Goal: Task Accomplishment & Management: Use online tool/utility

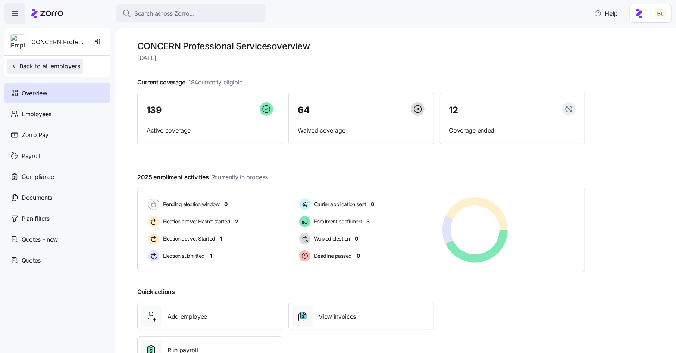
click at [61, 69] on span "Back to all employers" at bounding box center [45, 66] width 70 height 9
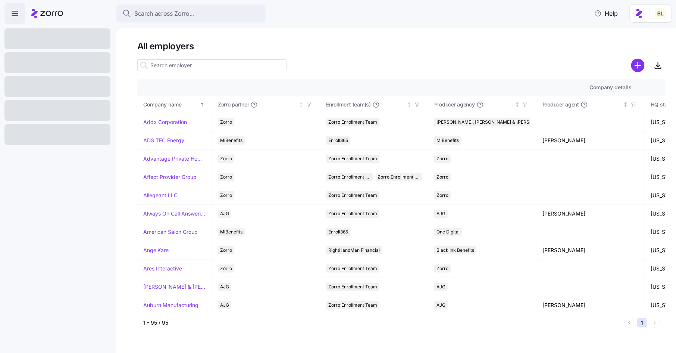
click at [194, 66] on input at bounding box center [211, 65] width 149 height 12
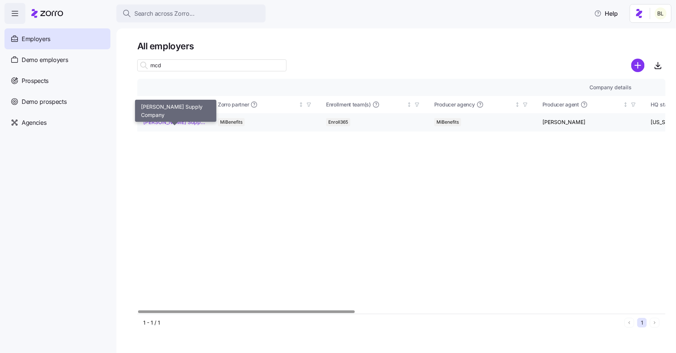
type input "mcd"
click at [182, 120] on link "[PERSON_NAME] Supply Company" at bounding box center [174, 121] width 62 height 7
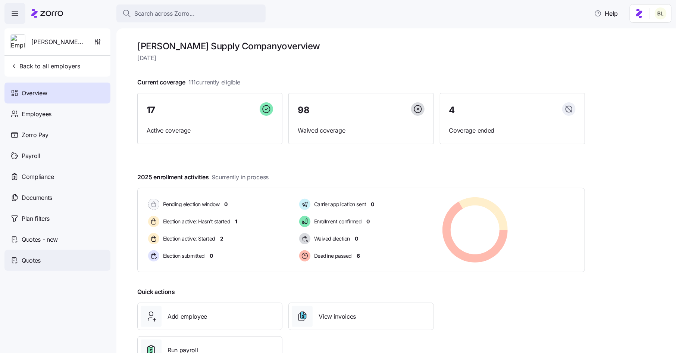
click at [40, 258] on span "Quotes" at bounding box center [31, 260] width 19 height 9
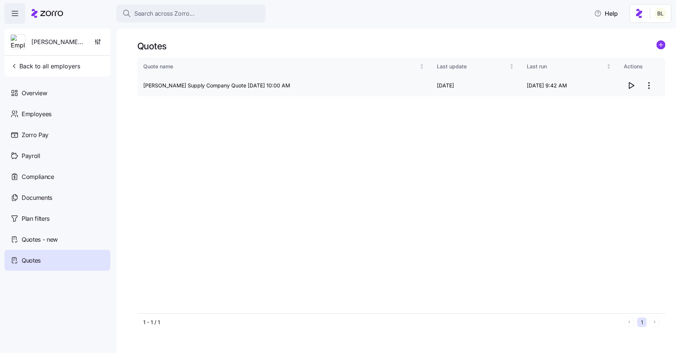
click at [632, 83] on icon "button" at bounding box center [631, 85] width 9 height 9
click at [60, 60] on button "Back to all employers" at bounding box center [45, 66] width 76 height 15
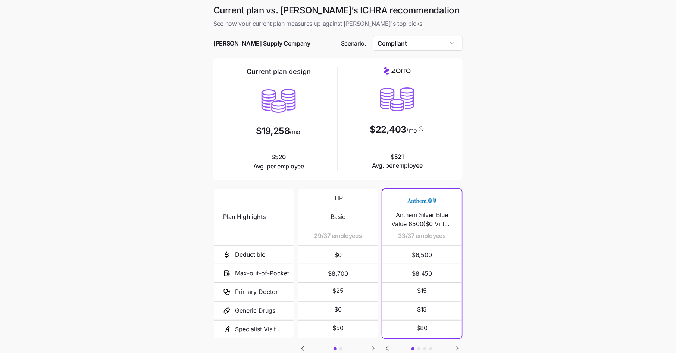
scroll to position [54, 0]
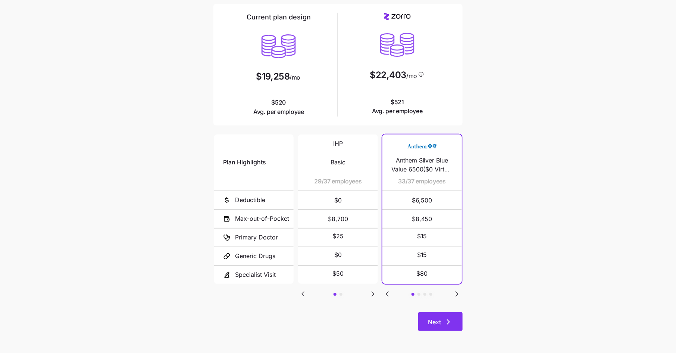
click at [430, 318] on span "Next" at bounding box center [434, 321] width 13 height 9
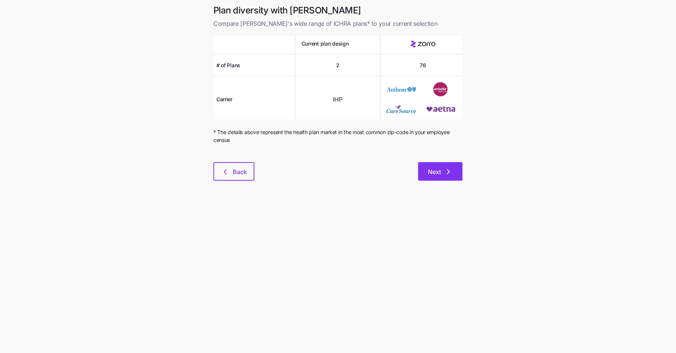
click at [441, 172] on span "Next" at bounding box center [440, 171] width 25 height 9
